Goal: Task Accomplishment & Management: Manage account settings

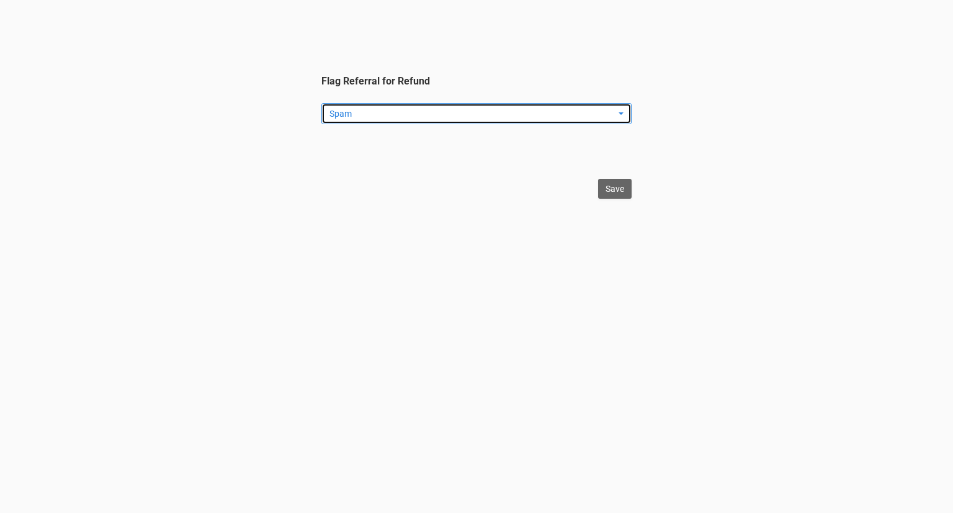
click at [462, 114] on span "Spam" at bounding box center [473, 113] width 286 height 12
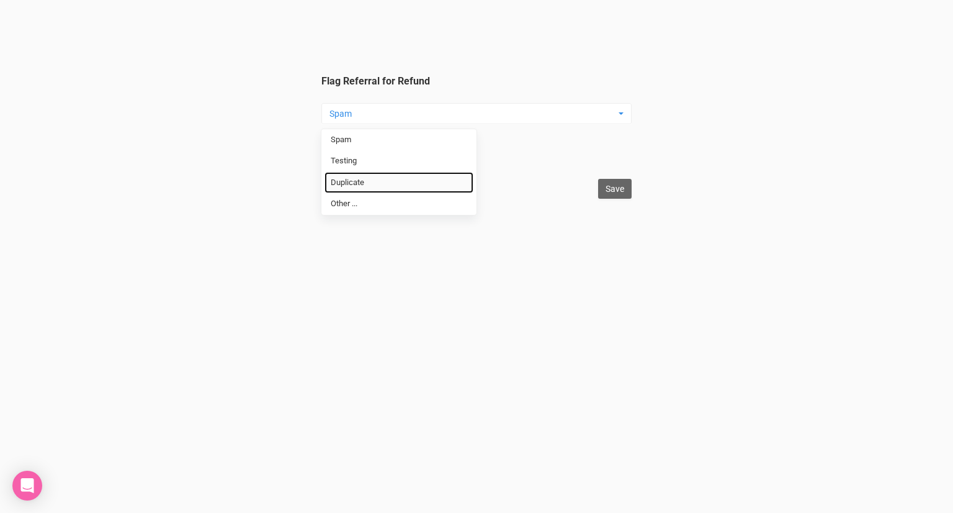
click at [405, 184] on link "Duplicate" at bounding box center [399, 183] width 149 height 22
select select "Duplicate"
click at [619, 191] on input "Save" at bounding box center [615, 189] width 34 height 20
type input "Save"
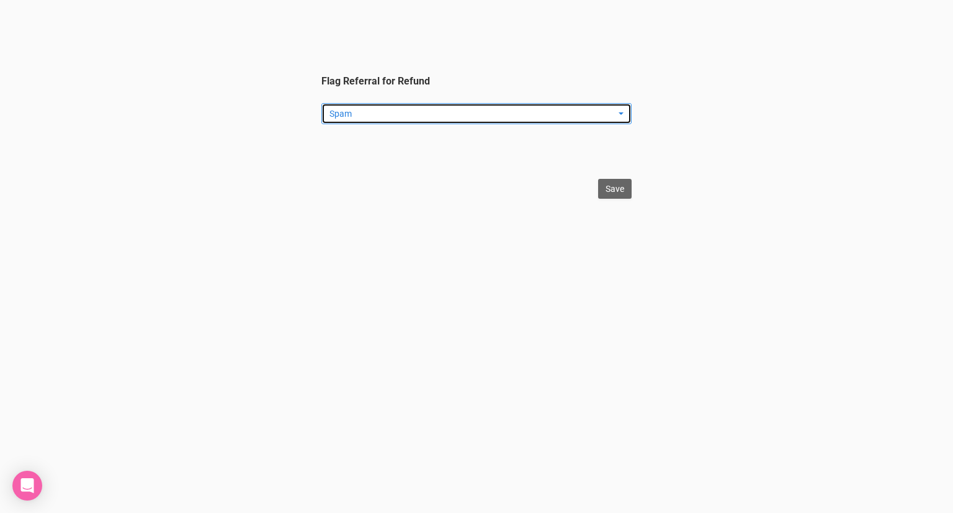
click at [426, 117] on span "Spam" at bounding box center [473, 113] width 286 height 12
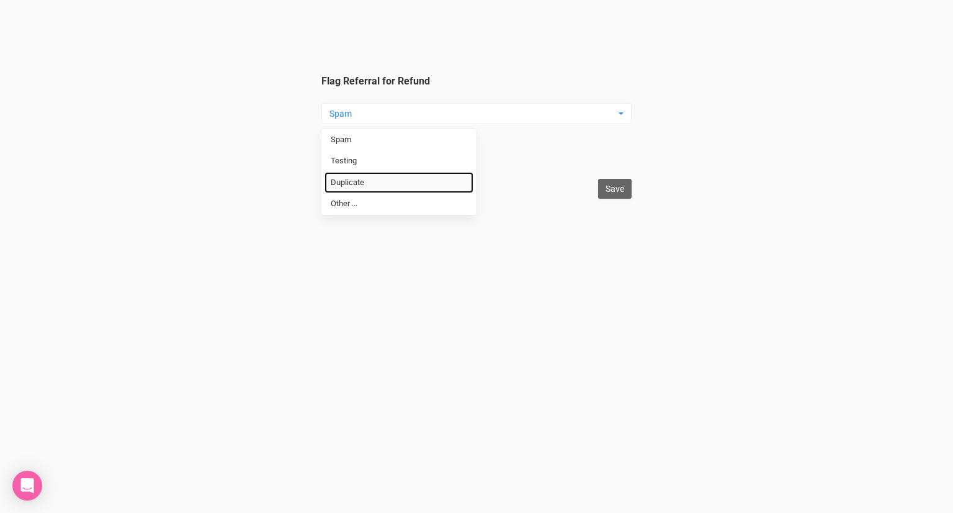
click at [400, 179] on link "Duplicate" at bounding box center [399, 183] width 149 height 22
select select "Duplicate"
click at [616, 191] on input "Save" at bounding box center [615, 189] width 34 height 20
type input "Save"
